Goal: Check status

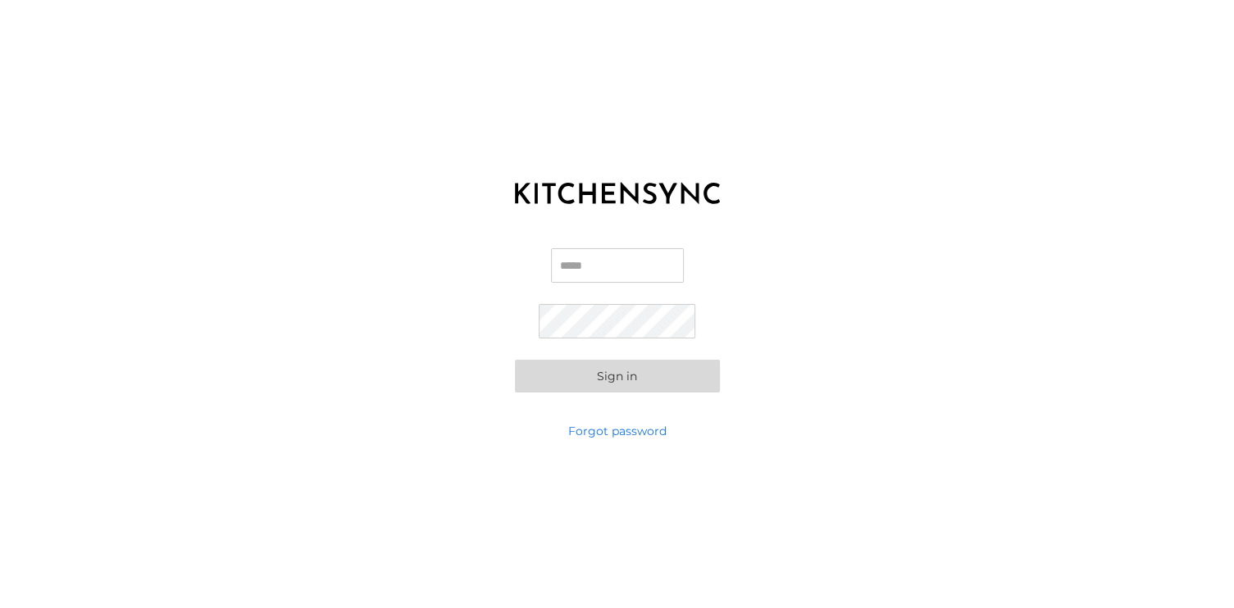
type input "**********"
click at [625, 376] on button "Sign in" at bounding box center [617, 376] width 205 height 33
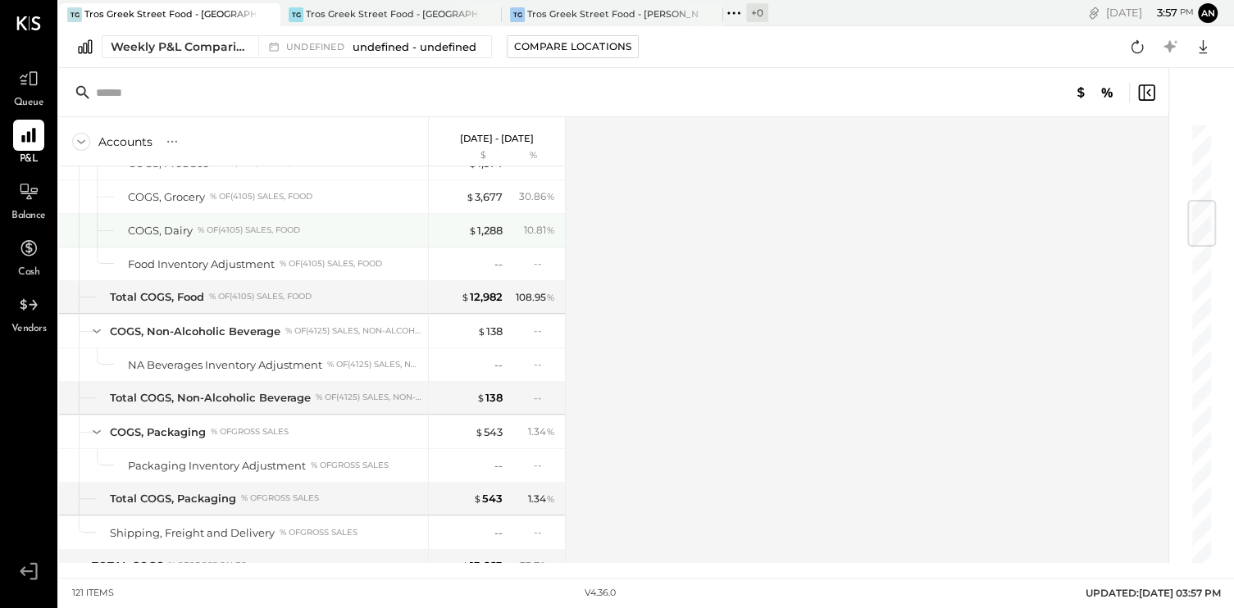
scroll to position [820, 0]
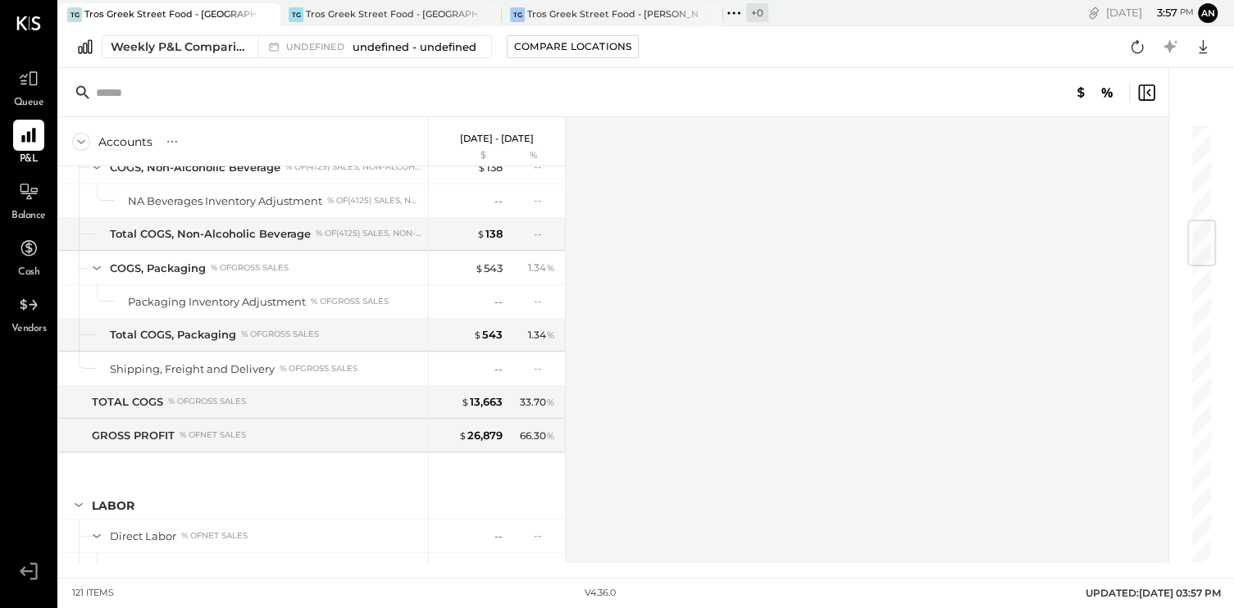
click at [84, 590] on div "121 items" at bounding box center [93, 593] width 42 height 13
click at [755, 7] on div "+ 0" at bounding box center [757, 12] width 22 height 19
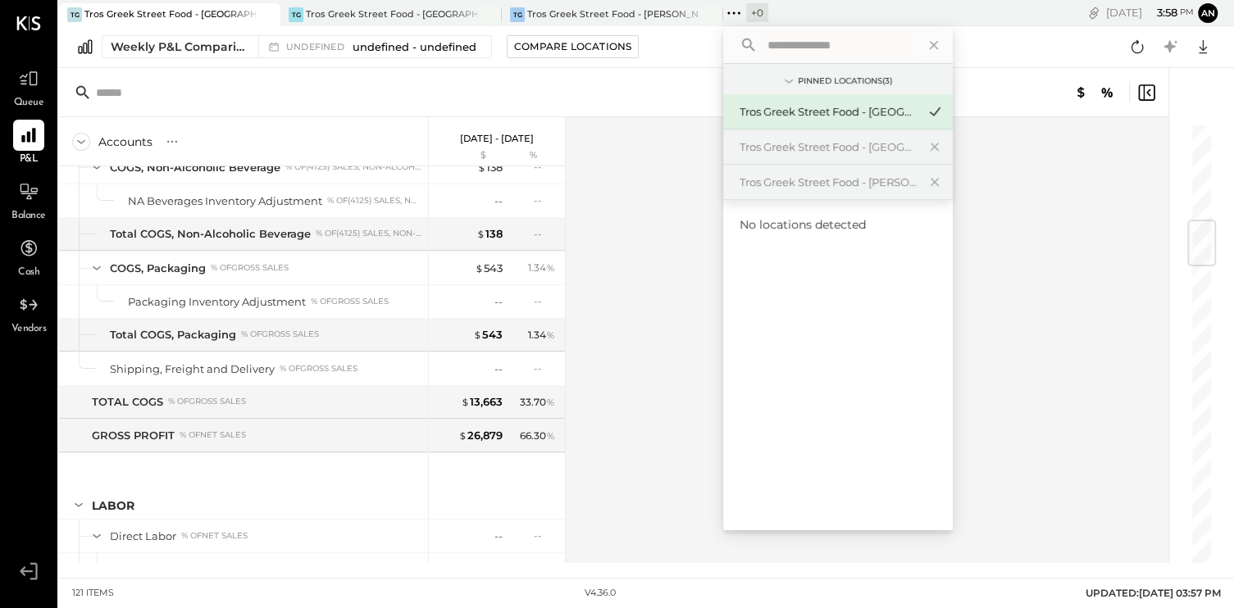
click at [731, 13] on icon at bounding box center [733, 12] width 21 height 21
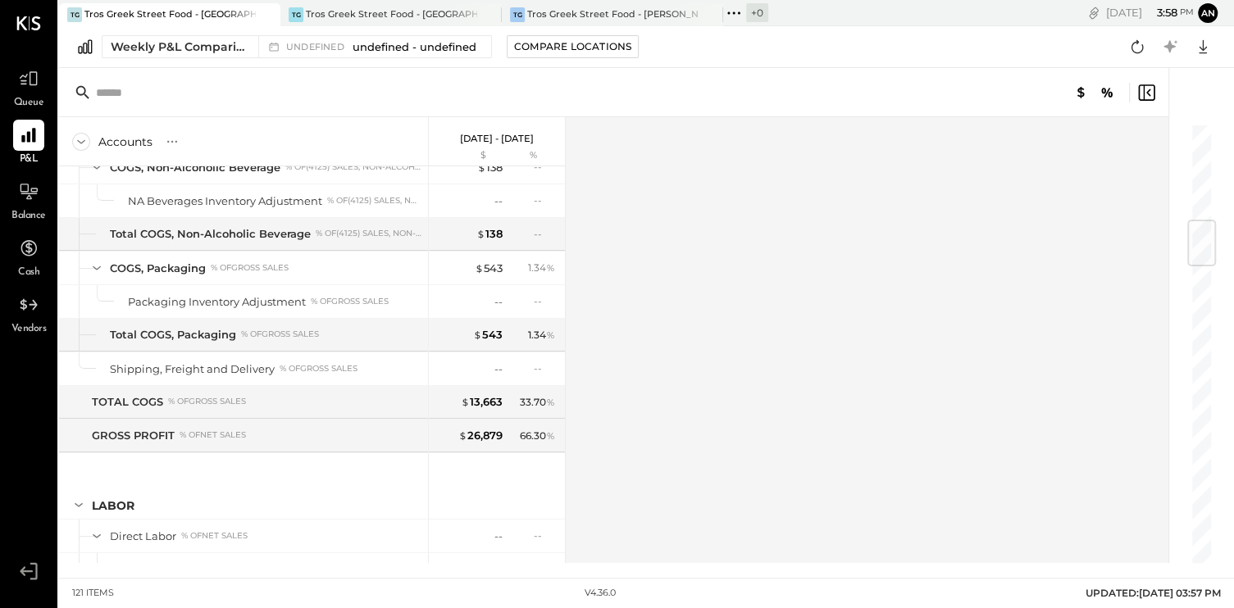
click at [620, 145] on div "Accounts S % GL Sep 22 - 28, 2025 $ % SALES Sales, Food % of GROSS SALES Sales,…" at bounding box center [615, 340] width 1112 height 446
click at [39, 88] on icon at bounding box center [28, 78] width 21 height 21
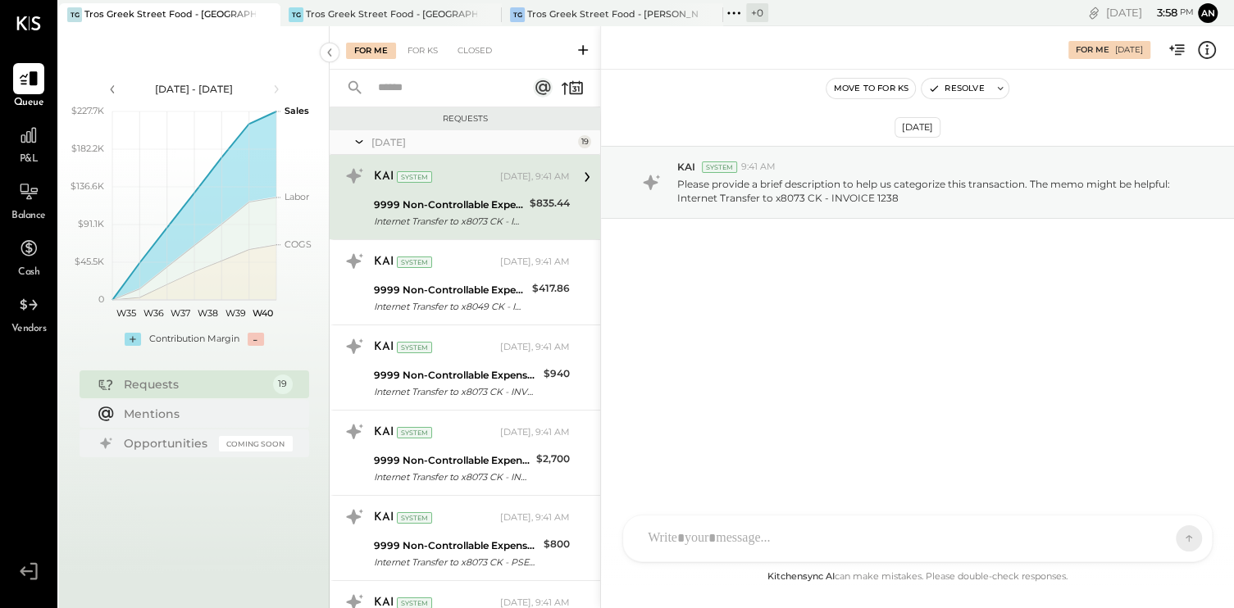
click at [167, 388] on div "Requests" at bounding box center [194, 384] width 141 height 16
click at [495, 197] on div "9999 Non-Controllable Expenses:Other Income and Expenses:To Be Classified P&L" at bounding box center [449, 205] width 151 height 16
